Goal: Navigation & Orientation: Find specific page/section

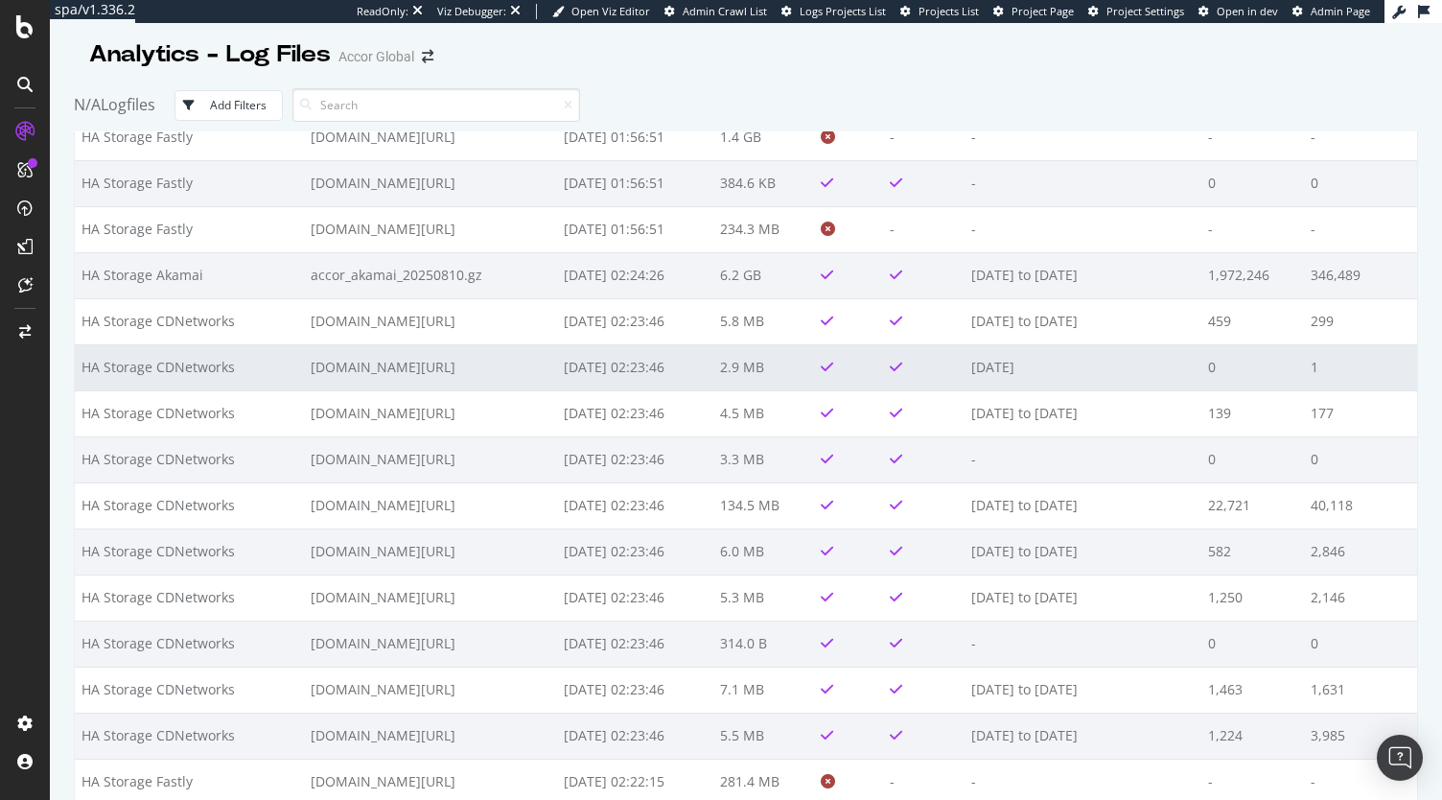
scroll to position [3643, 0]
